Goal: Book appointment/travel/reservation

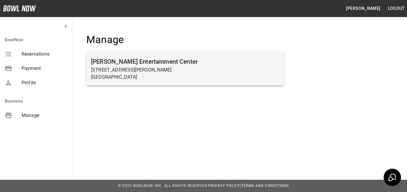
click at [138, 61] on h6 "[PERSON_NAME] Entertainment Center" at bounding box center [185, 62] width 188 height 10
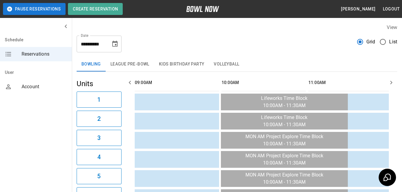
scroll to position [0, 261]
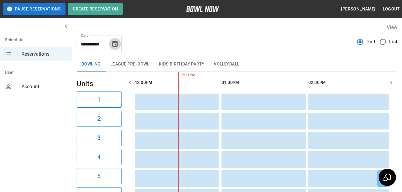
click at [113, 42] on icon "Choose date, selected date is Aug 25, 2025" at bounding box center [114, 44] width 5 height 6
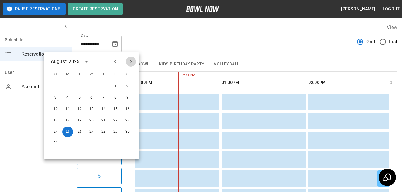
click at [132, 58] on icon "Next month" at bounding box center [130, 61] width 7 height 7
click at [129, 109] on button "20" at bounding box center [127, 109] width 11 height 11
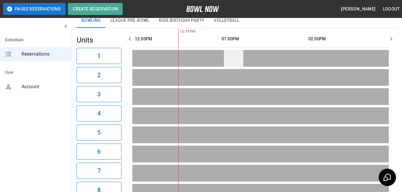
scroll to position [0, 0]
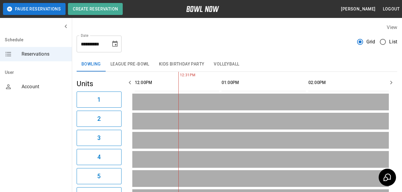
click at [185, 64] on button "Kids Birthday Party" at bounding box center [181, 64] width 55 height 14
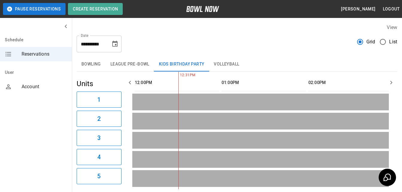
click at [111, 46] on icon "Choose date, selected date is Sep 20, 2025" at bounding box center [114, 43] width 7 height 7
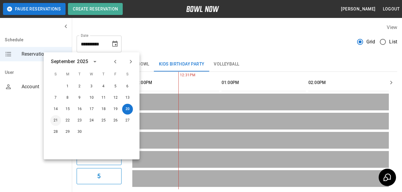
click at [54, 120] on button "21" at bounding box center [55, 120] width 11 height 11
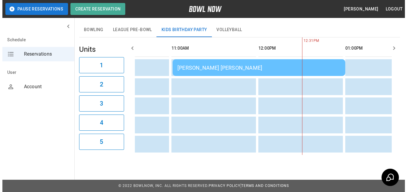
scroll to position [0, 138]
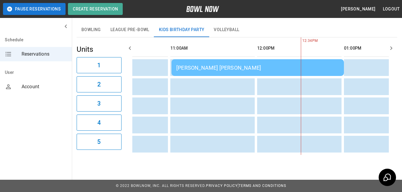
click at [240, 68] on td "[PERSON_NAME] [PERSON_NAME]" at bounding box center [258, 67] width 172 height 17
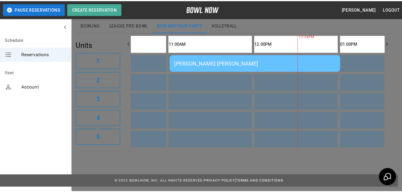
scroll to position [189, 0]
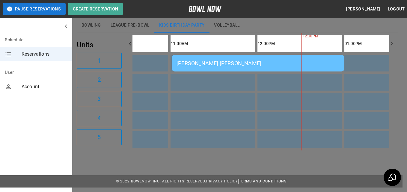
click at [314, 27] on div at bounding box center [203, 96] width 407 height 192
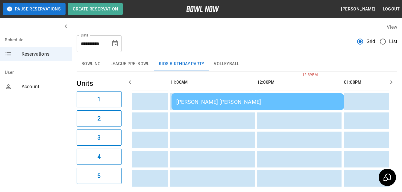
scroll to position [0, 0]
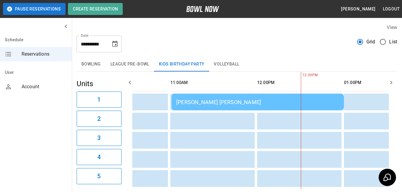
click at [112, 45] on icon "Choose date, selected date is Sep 21, 2025" at bounding box center [114, 43] width 7 height 7
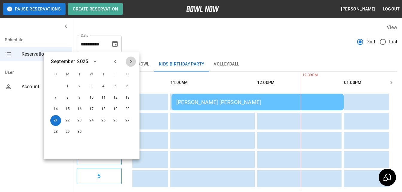
click at [132, 61] on icon "Next month" at bounding box center [130, 61] width 7 height 7
click at [125, 118] on button "22" at bounding box center [127, 120] width 11 height 11
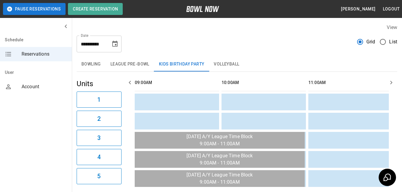
click at [113, 46] on icon "Choose date, selected date is Nov 22, 2025" at bounding box center [114, 44] width 5 height 6
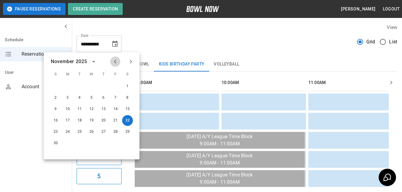
click at [114, 59] on icon "Previous month" at bounding box center [115, 61] width 7 height 7
click at [125, 130] on button "30" at bounding box center [127, 132] width 11 height 11
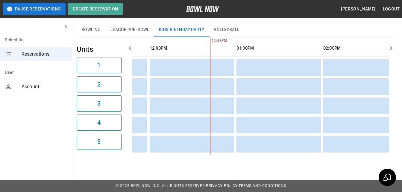
scroll to position [0, 337]
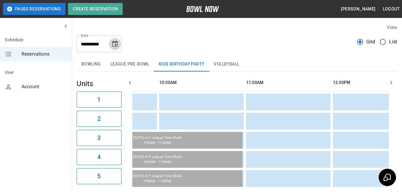
click at [120, 46] on button "Choose date, selected date is Aug 30, 2025" at bounding box center [115, 44] width 12 height 12
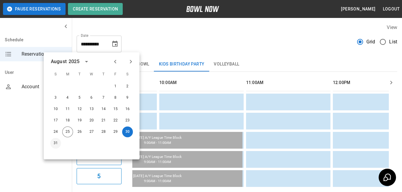
click at [55, 143] on button "31" at bounding box center [55, 143] width 11 height 11
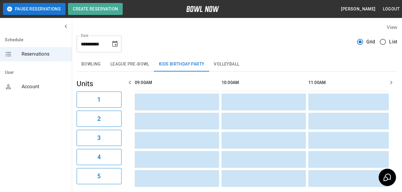
click at [118, 43] on icon "Choose date, selected date is Aug 31, 2025" at bounding box center [114, 44] width 5 height 6
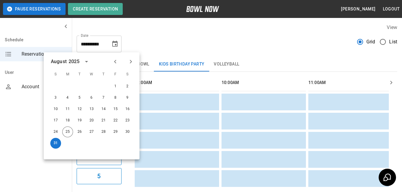
click at [131, 61] on icon "Next month" at bounding box center [130, 61] width 7 height 7
click at [128, 85] on button "6" at bounding box center [127, 86] width 11 height 11
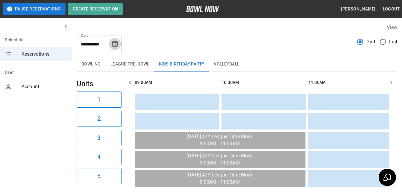
click at [119, 45] on button "Choose date, selected date is Sep 6, 2025" at bounding box center [115, 44] width 12 height 12
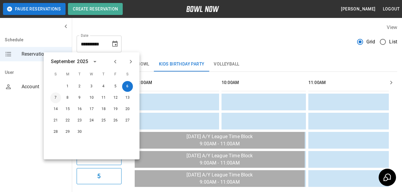
click at [54, 97] on button "7" at bounding box center [55, 98] width 11 height 11
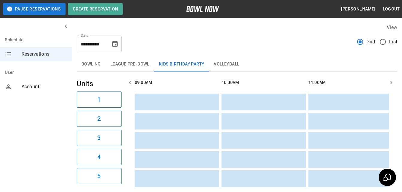
click at [116, 43] on icon "Choose date, selected date is Sep 7, 2025" at bounding box center [114, 43] width 7 height 7
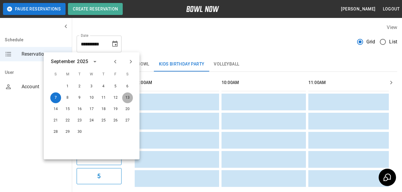
click at [131, 95] on button "13" at bounding box center [127, 98] width 11 height 11
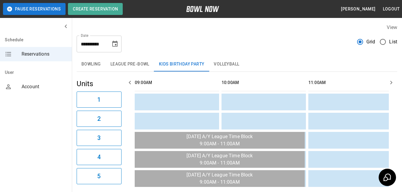
click at [116, 43] on icon "Choose date, selected date is Sep 13, 2025" at bounding box center [114, 43] width 7 height 7
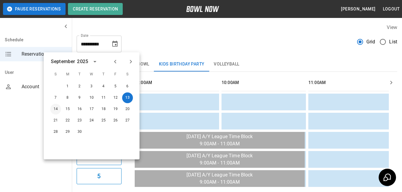
click at [56, 110] on button "14" at bounding box center [55, 109] width 11 height 11
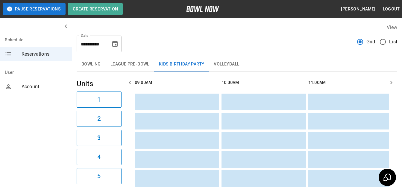
click at [110, 38] on div "**********" at bounding box center [99, 44] width 45 height 17
click at [113, 43] on icon "Choose date, selected date is Sep 14, 2025" at bounding box center [114, 43] width 7 height 7
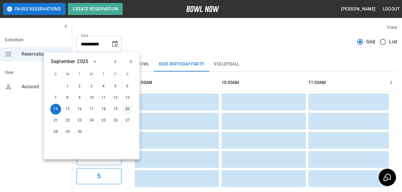
click at [131, 108] on button "20" at bounding box center [127, 109] width 11 height 11
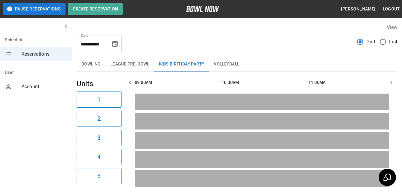
click at [113, 46] on icon "Choose date, selected date is Sep 20, 2025" at bounding box center [114, 43] width 7 height 7
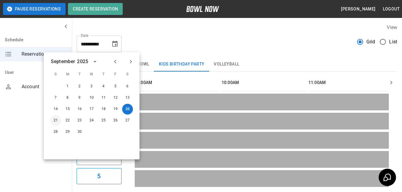
click at [57, 121] on button "21" at bounding box center [55, 120] width 11 height 11
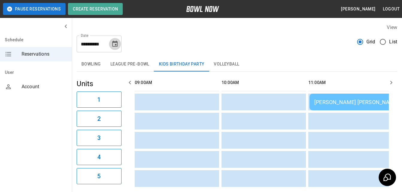
click at [118, 46] on icon "Choose date, selected date is Sep 21, 2025" at bounding box center [114, 43] width 7 height 7
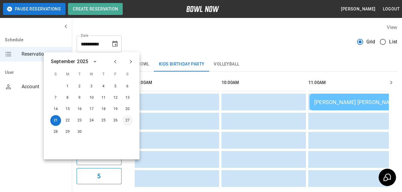
click at [131, 121] on button "27" at bounding box center [127, 120] width 11 height 11
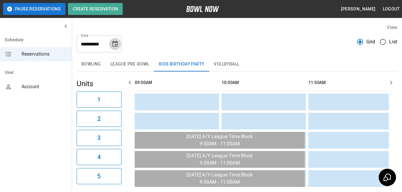
click at [115, 45] on icon "Choose date, selected date is Sep 27, 2025" at bounding box center [114, 43] width 7 height 7
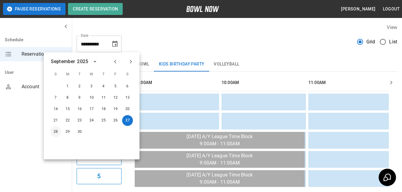
click at [56, 132] on button "28" at bounding box center [55, 132] width 11 height 11
type input "**********"
